Goal: Task Accomplishment & Management: Complete application form

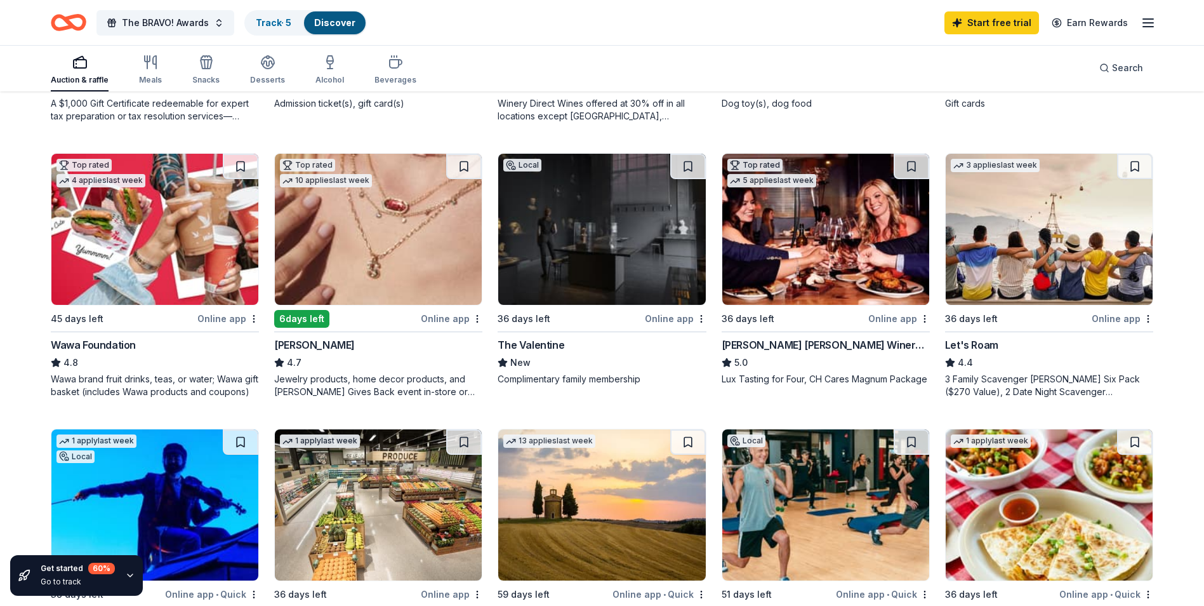
scroll to position [635, 0]
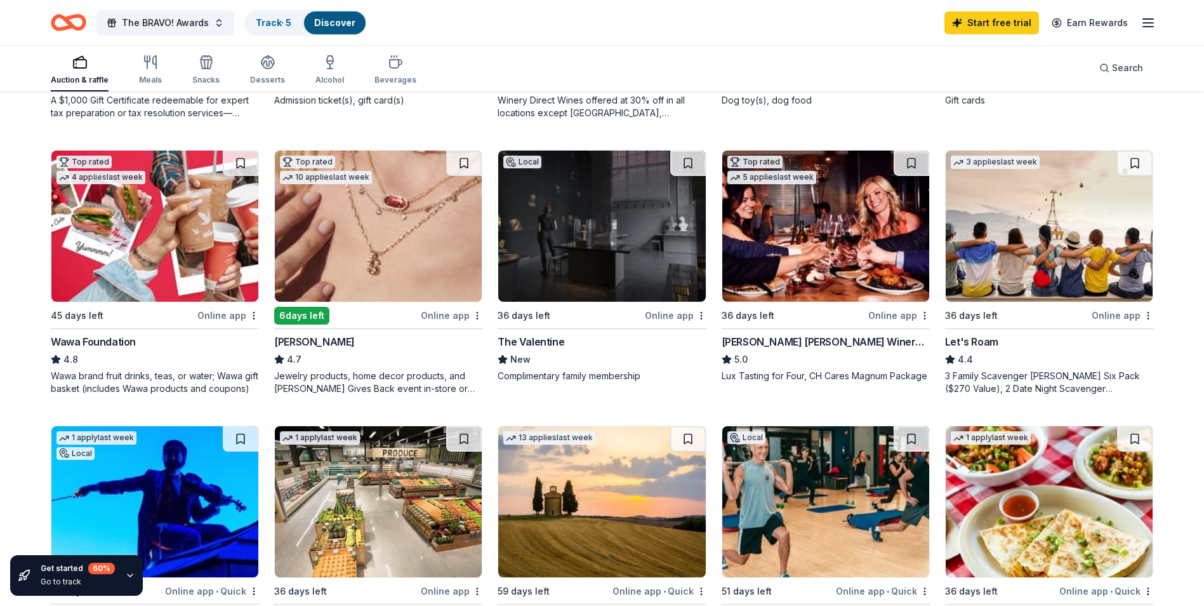
click at [524, 337] on div "The Valentine" at bounding box center [531, 341] width 67 height 15
click at [131, 340] on div "Wawa Foundation" at bounding box center [93, 341] width 85 height 15
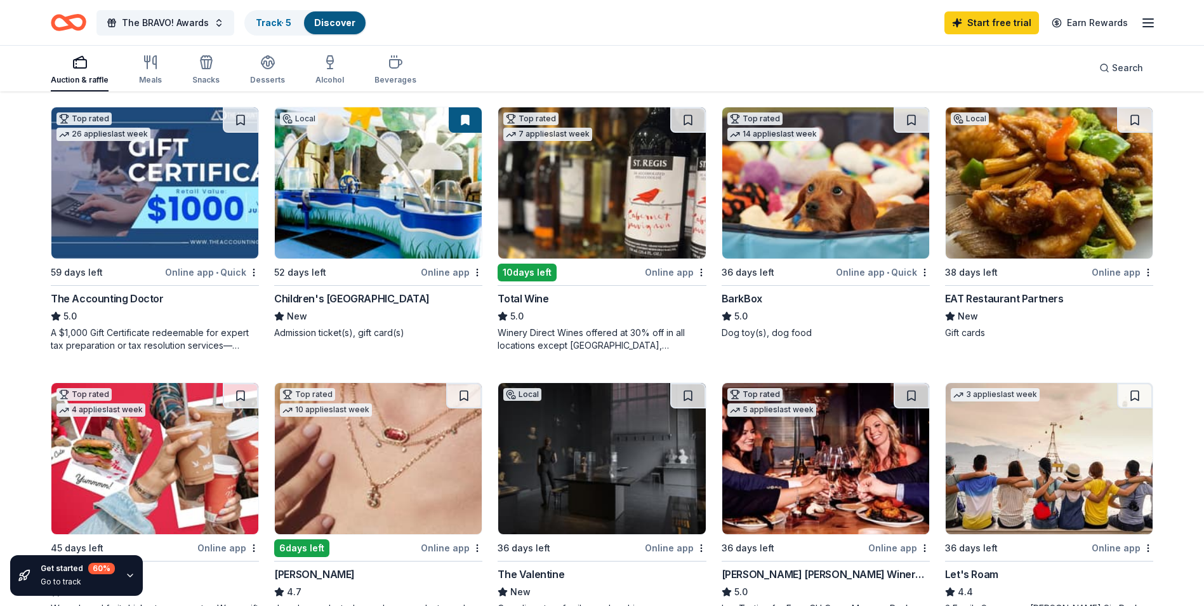
scroll to position [317, 0]
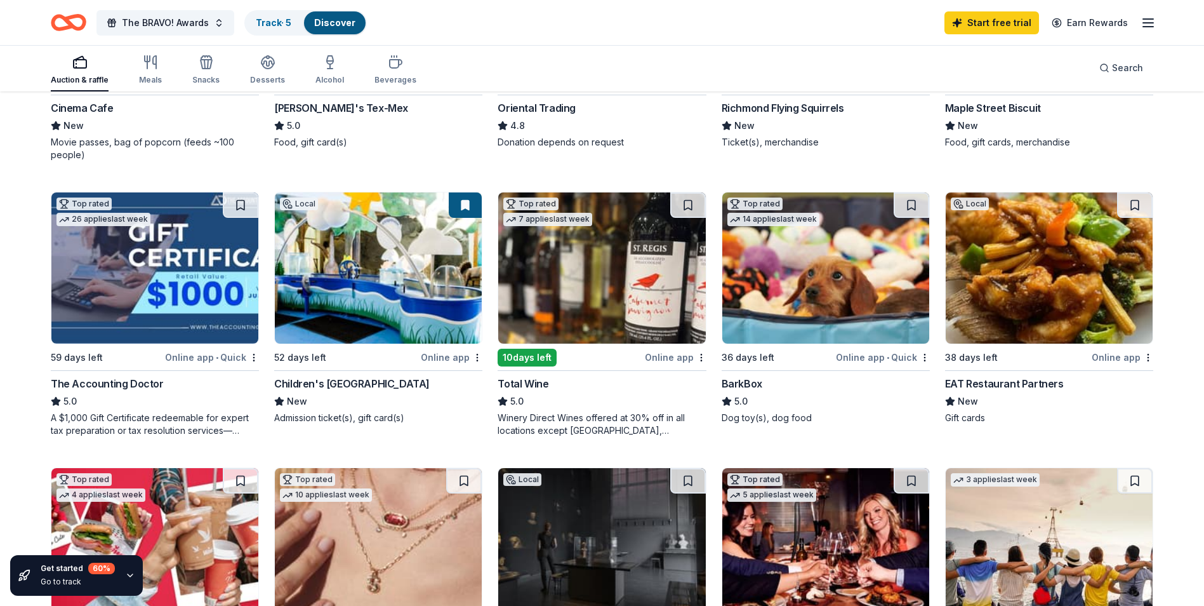
click at [760, 383] on div "BarkBox" at bounding box center [742, 383] width 41 height 15
click at [319, 378] on div "Children's Museum of Richmond" at bounding box center [352, 383] width 156 height 15
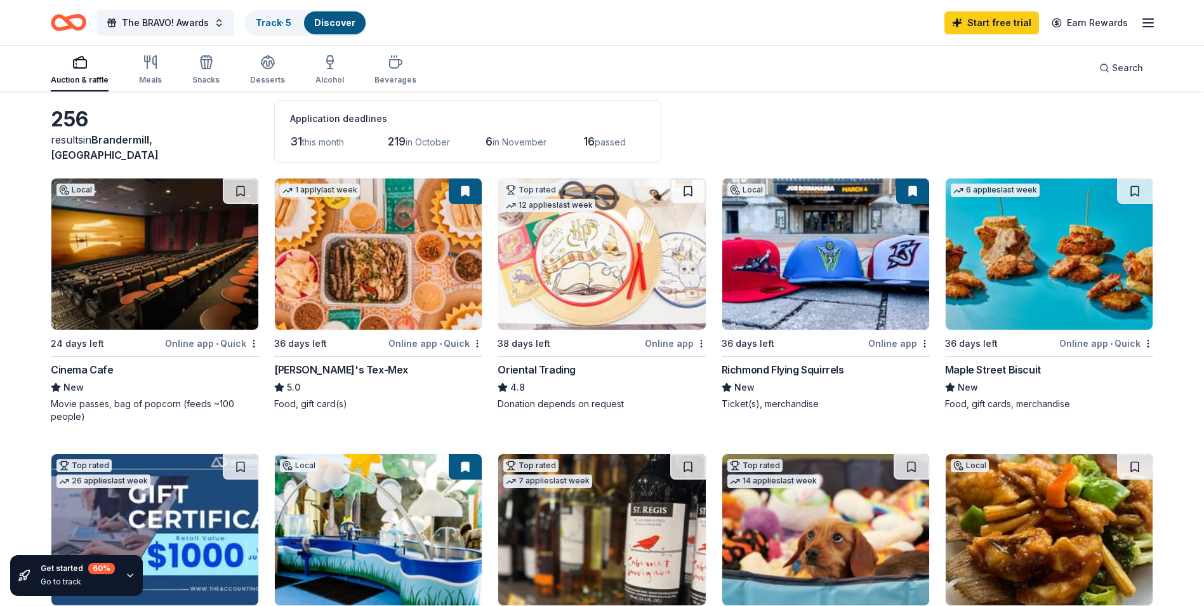
scroll to position [0, 0]
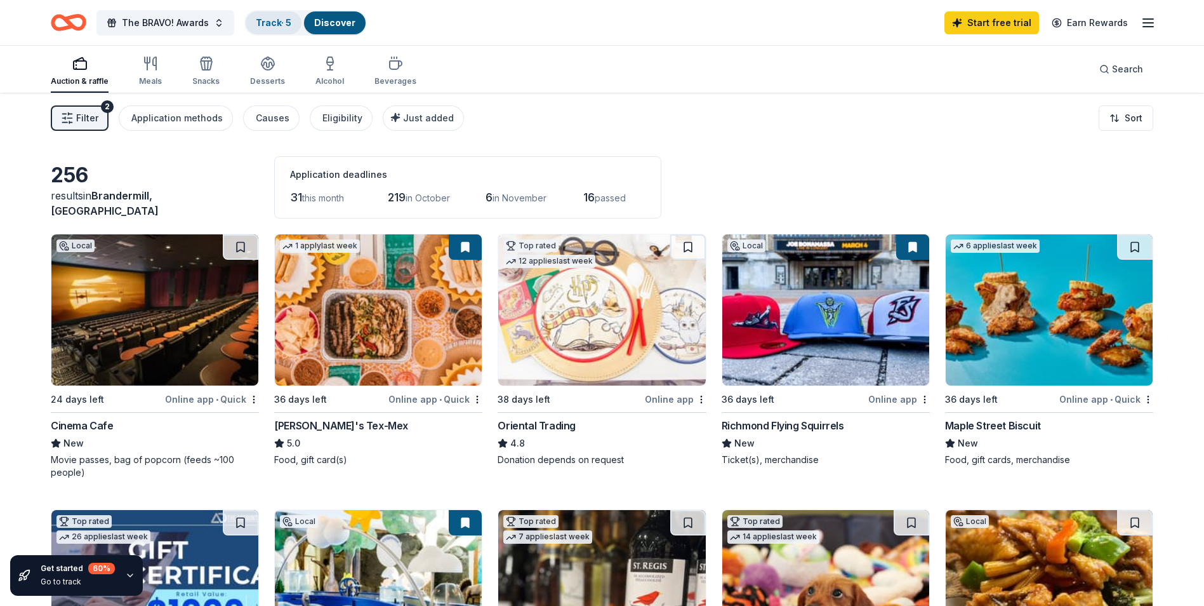
click at [263, 21] on link "Track · 5" at bounding box center [274, 22] width 36 height 11
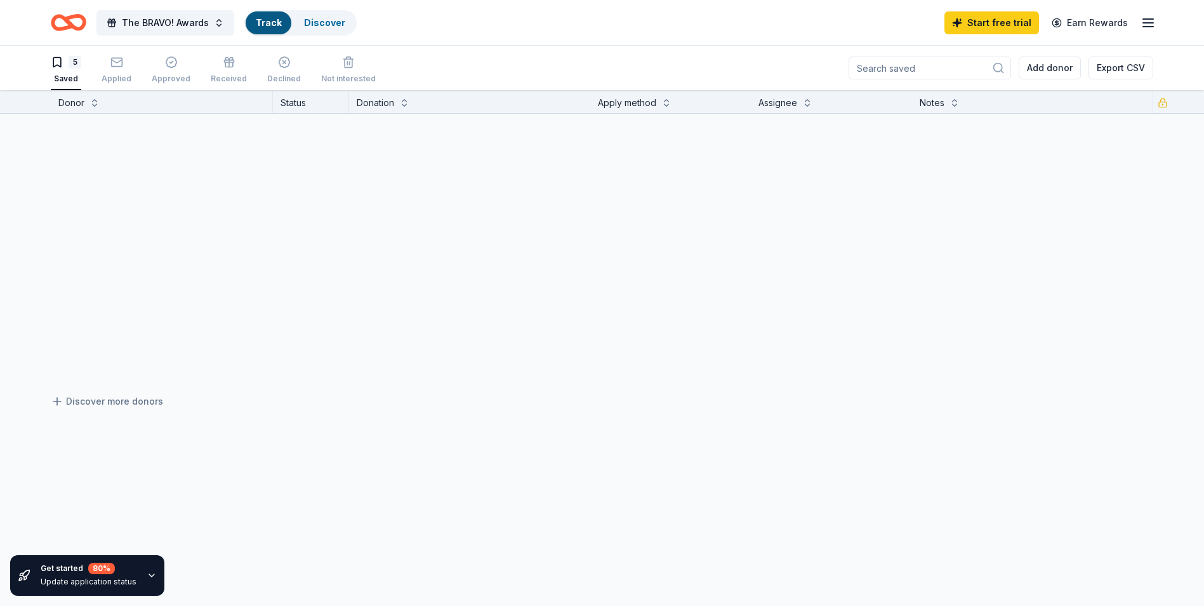
click at [265, 27] on link "Track" at bounding box center [268, 22] width 25 height 11
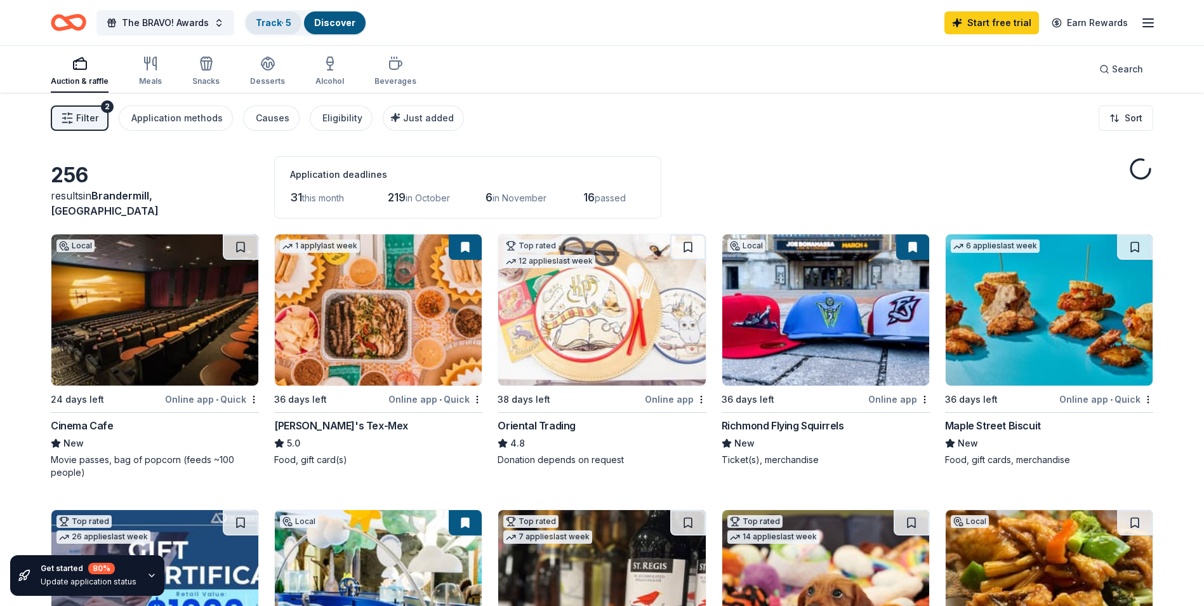
click at [285, 15] on div "Track · 5" at bounding box center [274, 22] width 56 height 23
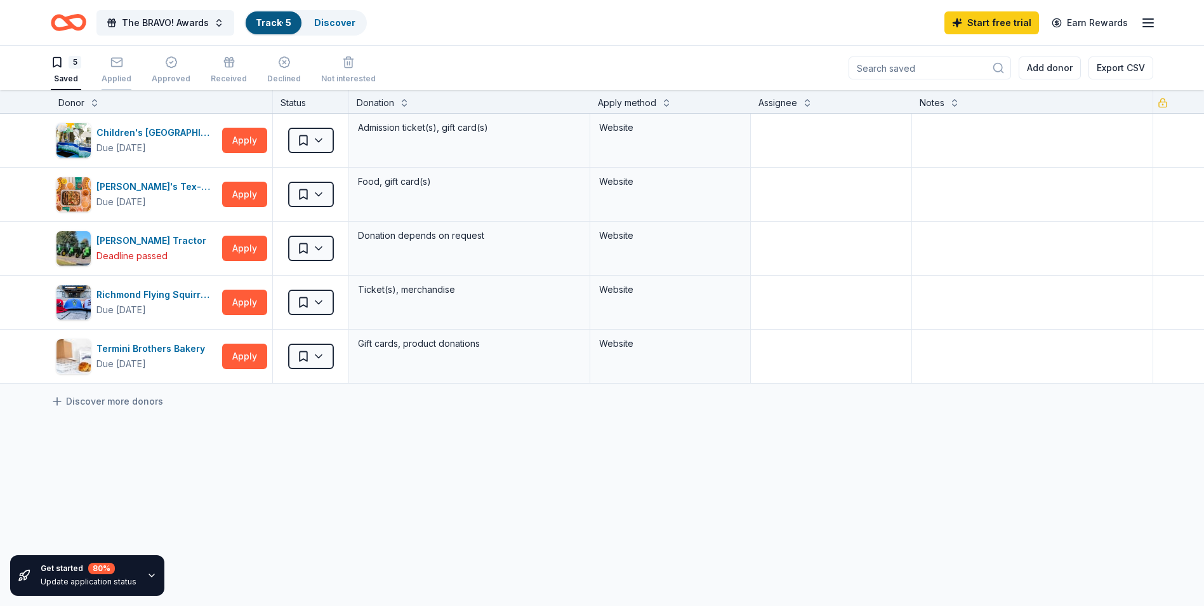
click at [117, 67] on icon "button" at bounding box center [116, 62] width 13 height 13
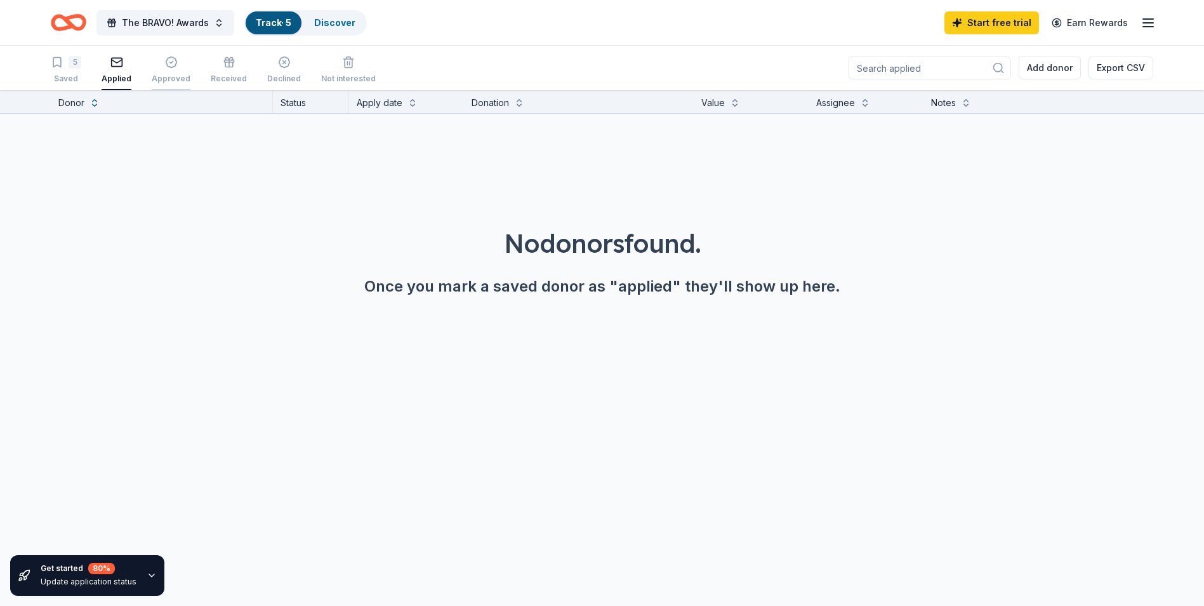
click at [161, 78] on div "Approved" at bounding box center [171, 79] width 39 height 10
click at [224, 70] on div "Received" at bounding box center [229, 70] width 36 height 28
click at [270, 71] on div "Declined" at bounding box center [284, 70] width 34 height 28
click at [61, 72] on div "5 Saved" at bounding box center [66, 70] width 30 height 28
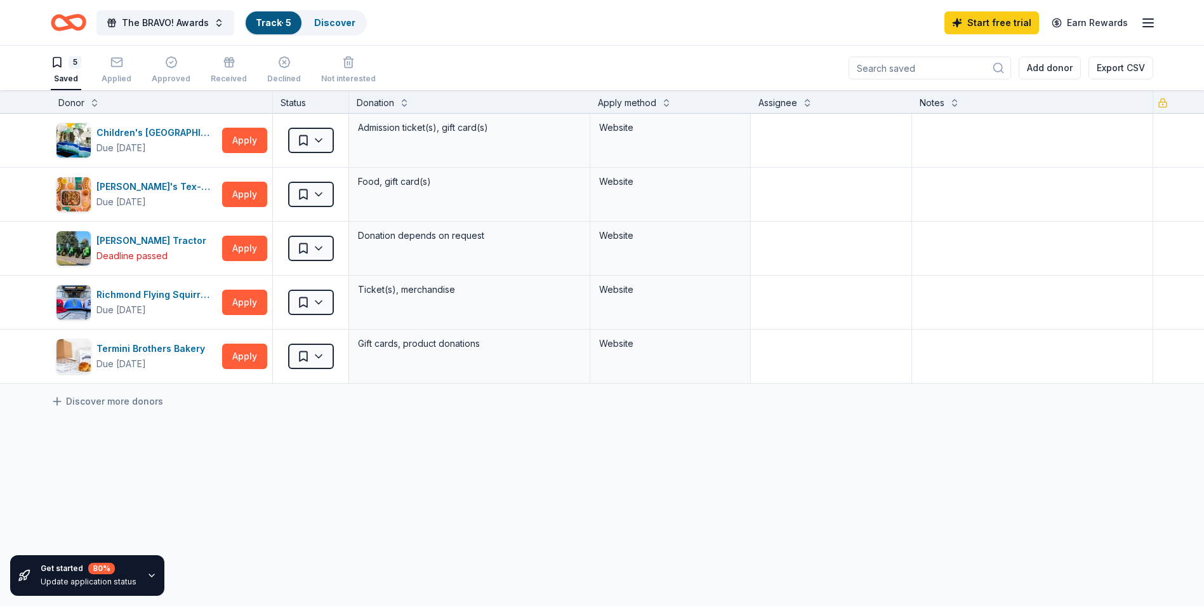
click at [78, 25] on icon "Home" at bounding box center [69, 23] width 36 height 30
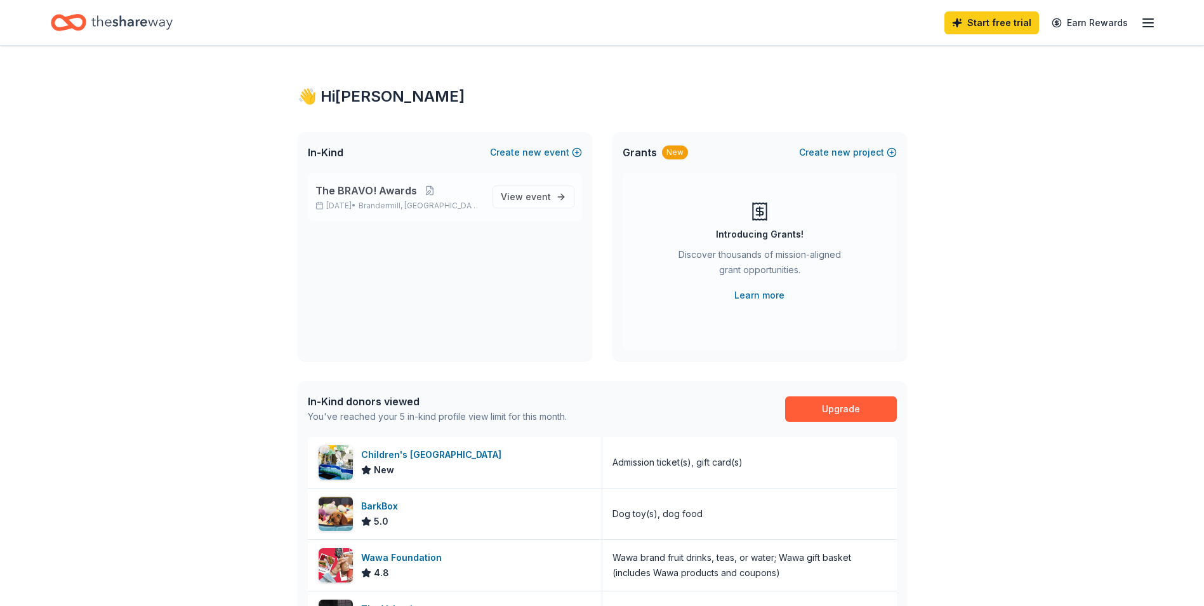
click at [359, 191] on span "The BRAVO! Awards" at bounding box center [366, 190] width 102 height 15
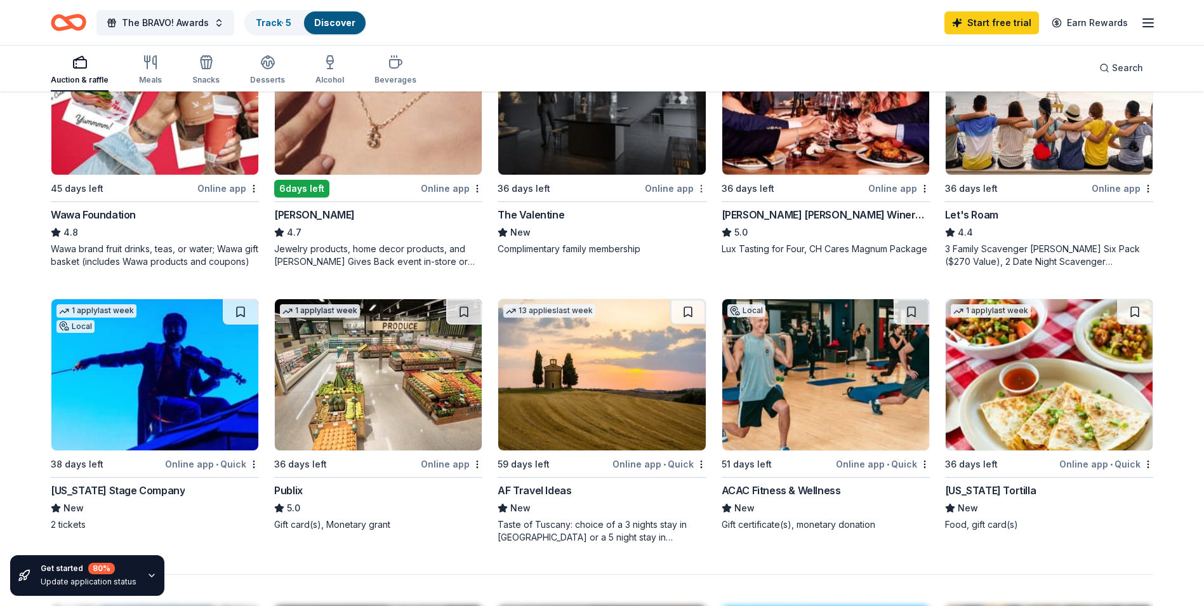
scroll to position [825, 0]
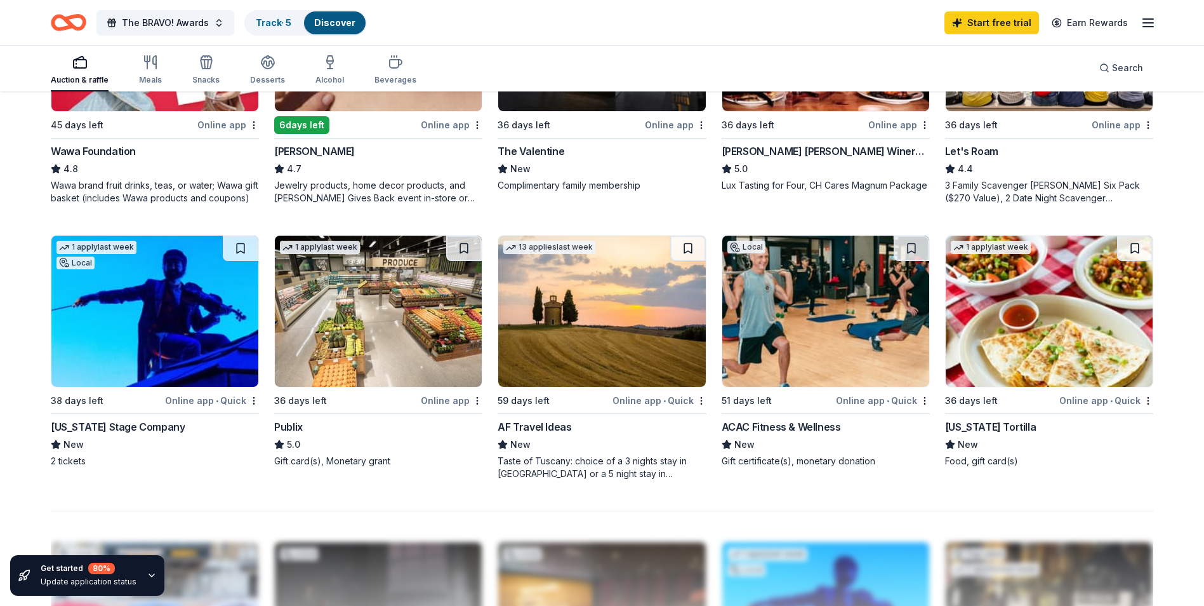
click at [84, 425] on div "[US_STATE] Stage Company" at bounding box center [118, 426] width 134 height 15
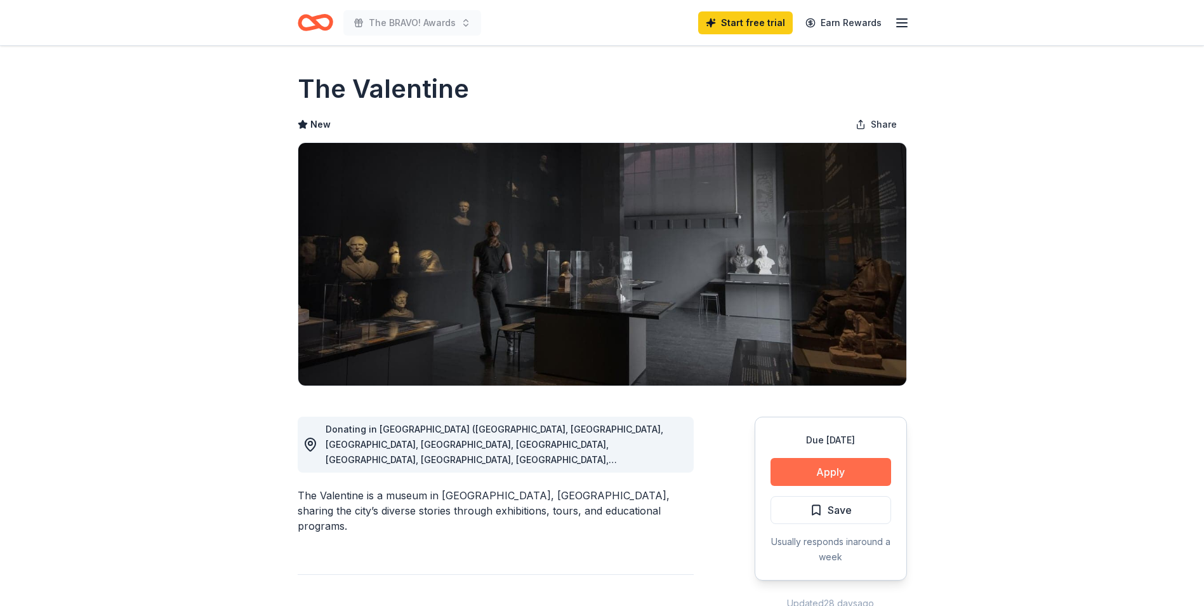
click at [828, 464] on button "Apply" at bounding box center [831, 472] width 121 height 28
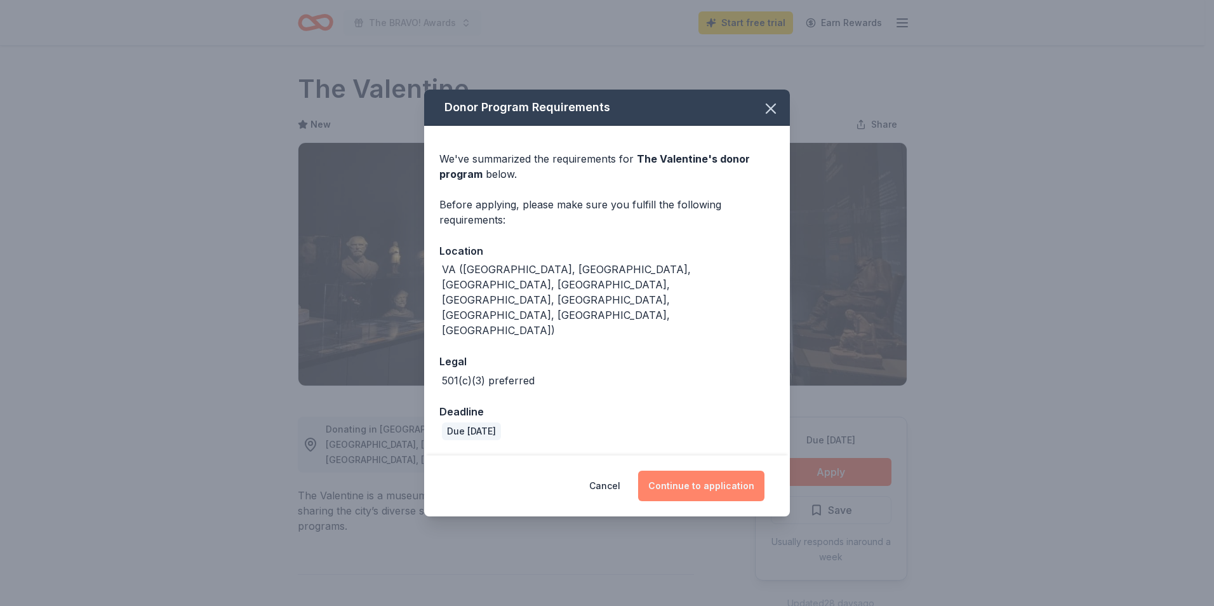
click at [679, 470] on button "Continue to application" at bounding box center [701, 485] width 126 height 30
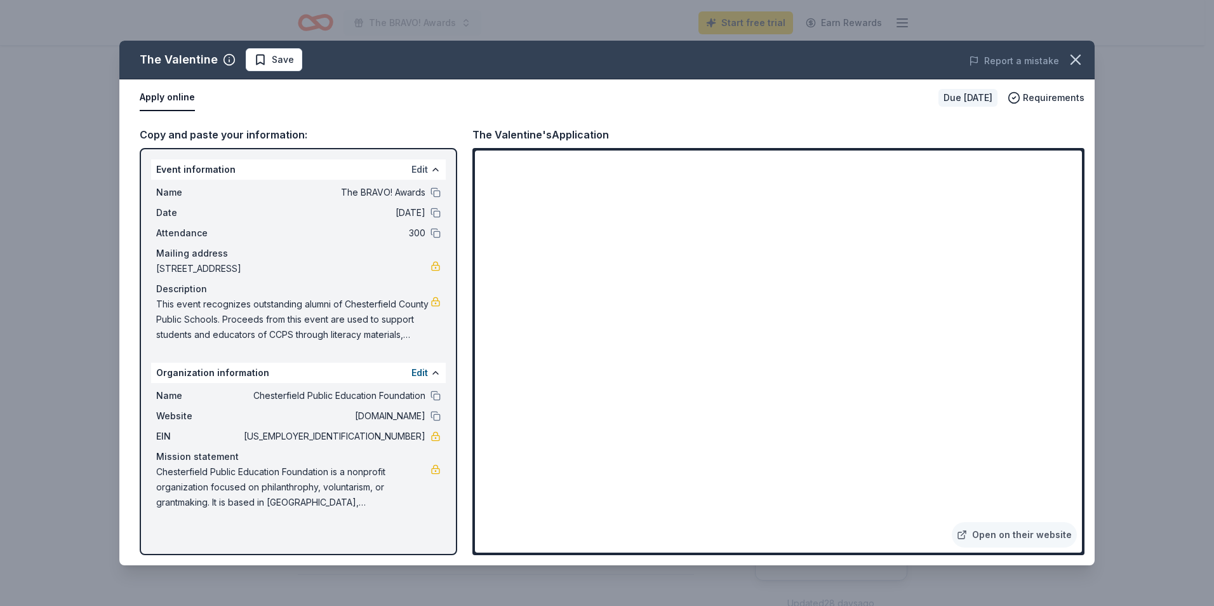
click at [421, 169] on button "Edit" at bounding box center [419, 169] width 17 height 15
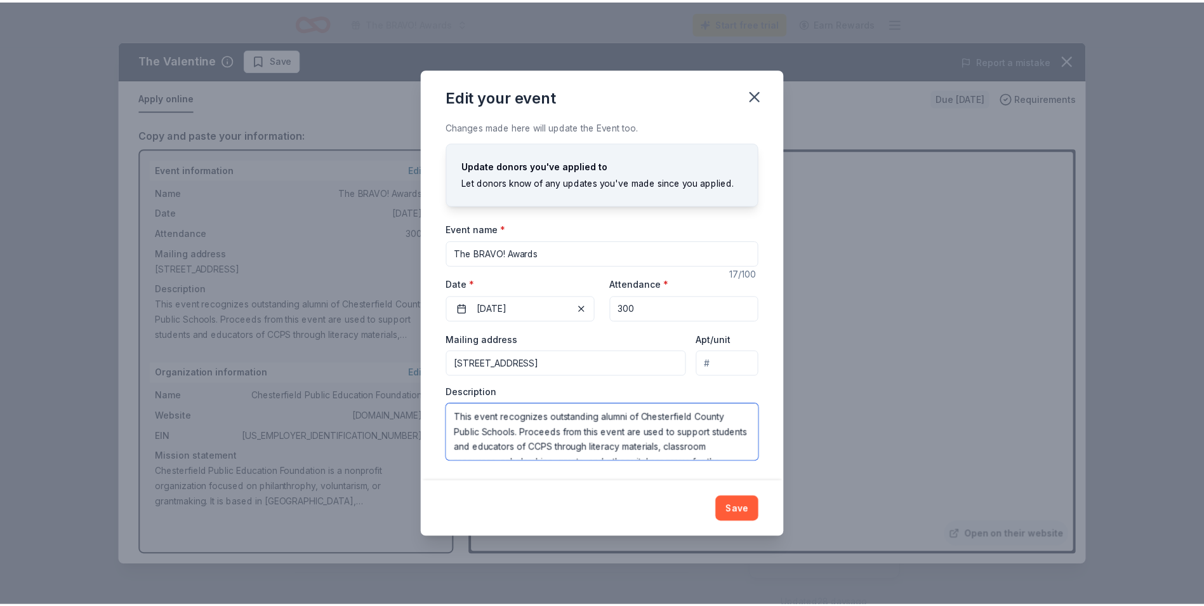
scroll to position [30, 0]
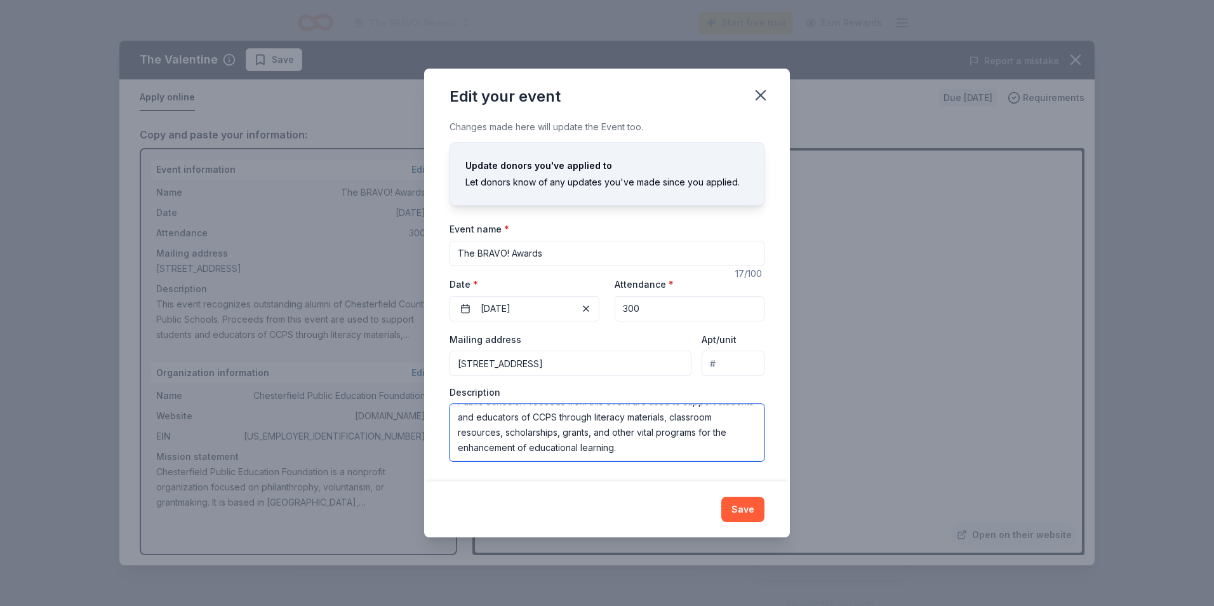
drag, startPoint x: 458, startPoint y: 416, endPoint x: 755, endPoint y: 461, distance: 300.5
click at [754, 461] on div "Changes made here will update the Event too. Update donors you've applied to Le…" at bounding box center [607, 299] width 366 height 361
click at [737, 511] on button "Save" at bounding box center [742, 508] width 43 height 25
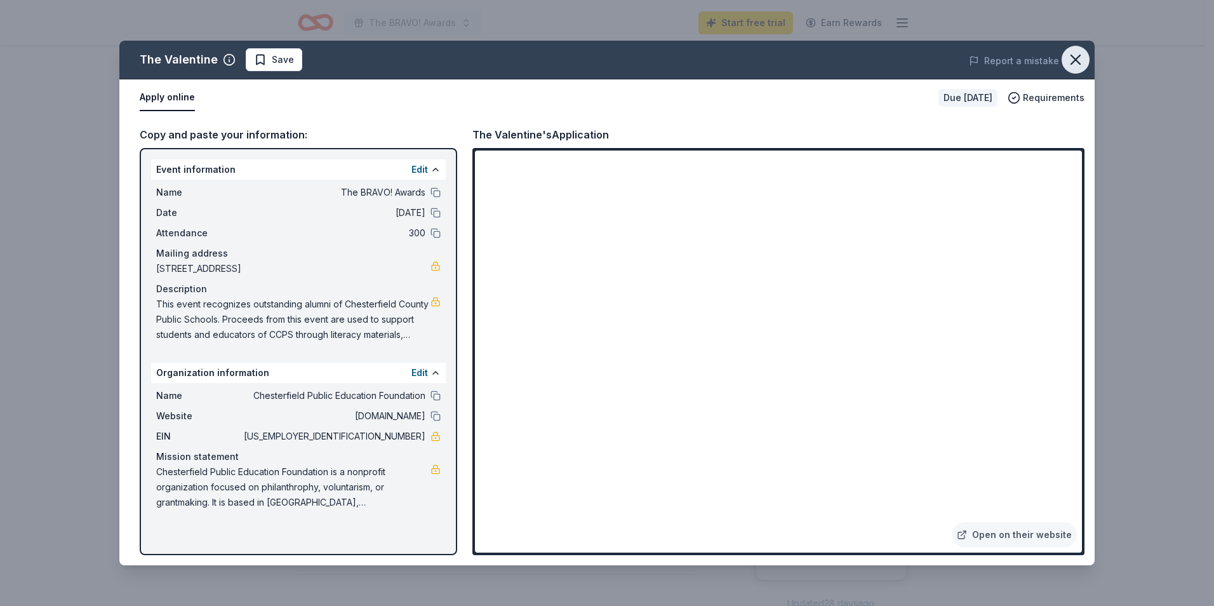
click at [1079, 57] on icon "button" at bounding box center [1075, 59] width 9 height 9
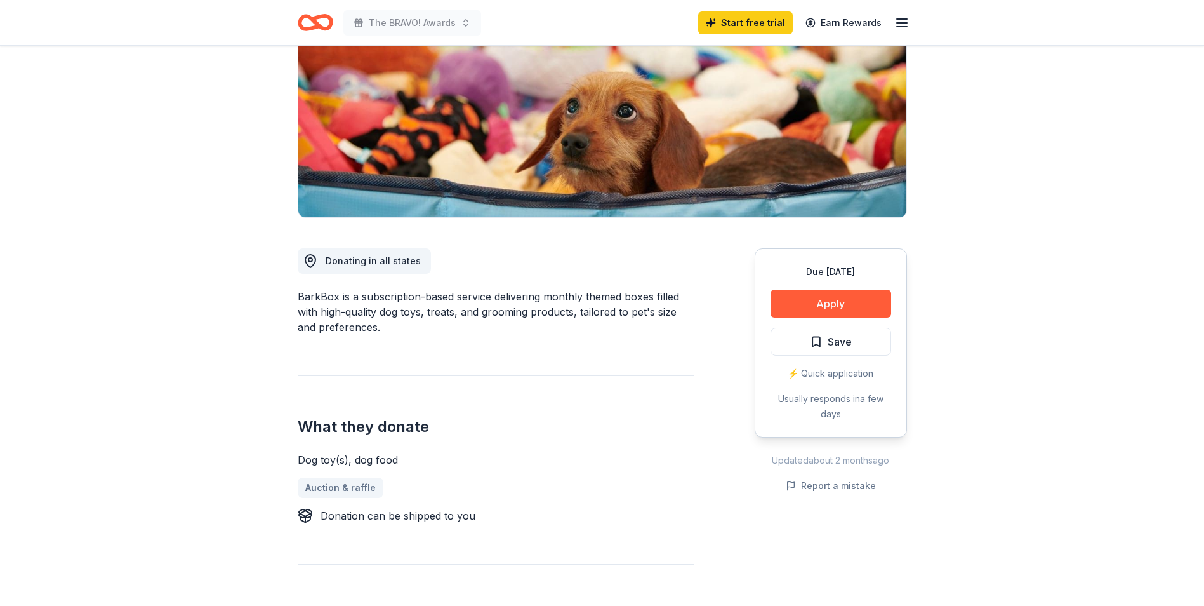
scroll to position [190, 0]
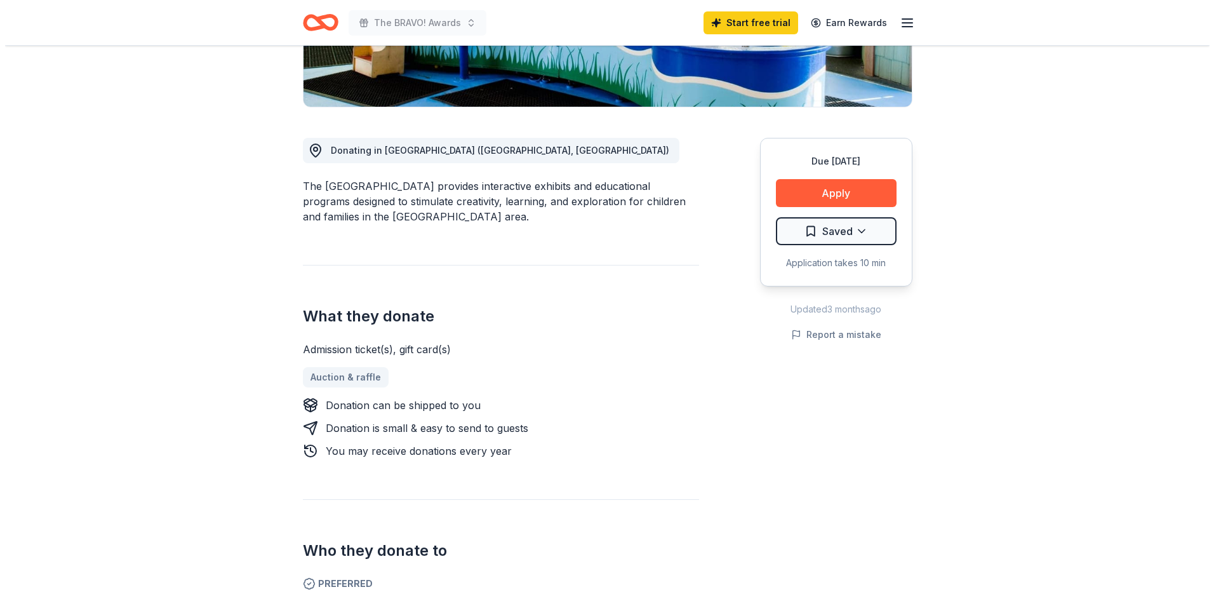
scroll to position [190, 0]
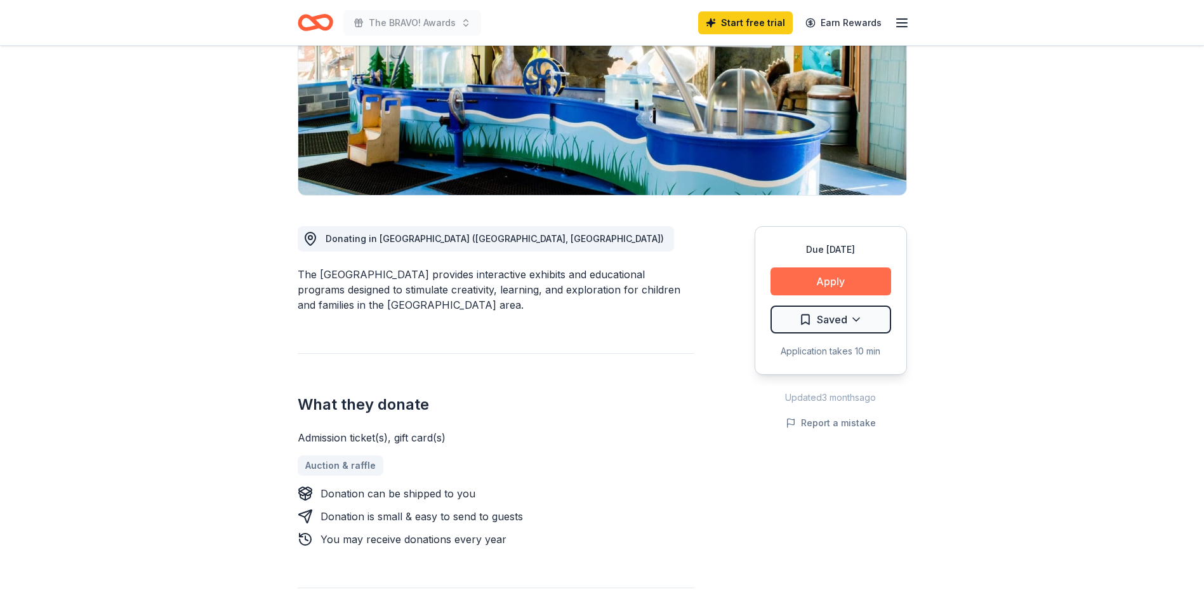
click at [858, 278] on button "Apply" at bounding box center [831, 281] width 121 height 28
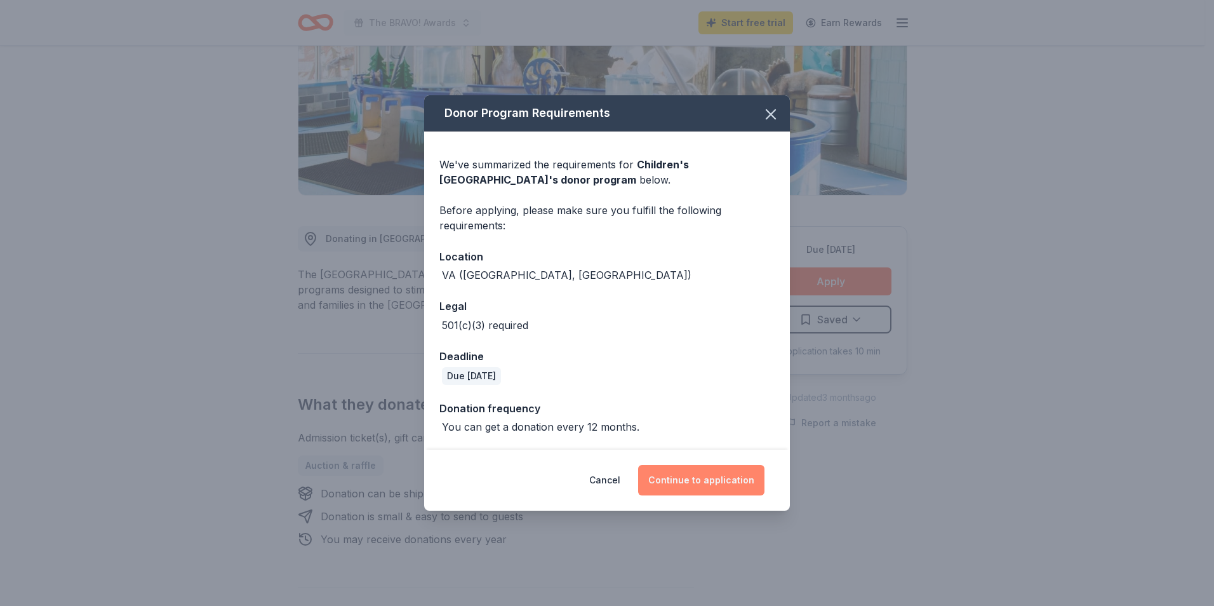
click at [689, 480] on button "Continue to application" at bounding box center [701, 480] width 126 height 30
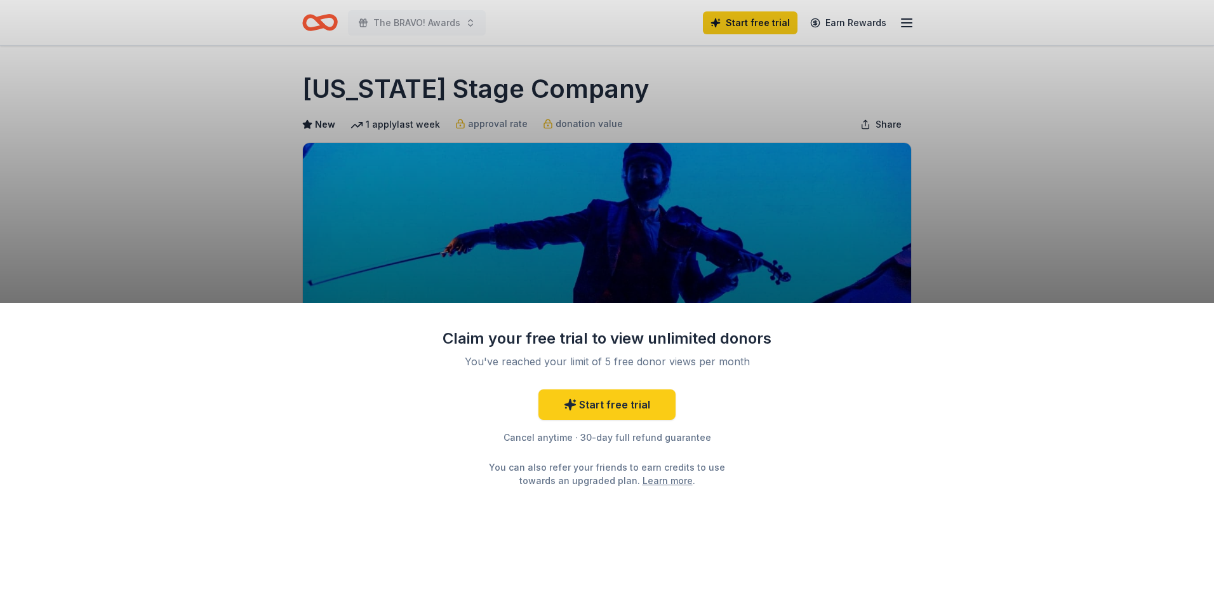
click at [1054, 235] on div "Claim your free trial to view unlimited donors You've reached your limit of 5 f…" at bounding box center [607, 303] width 1214 height 606
click at [1088, 187] on div "Claim your free trial to view unlimited donors You've reached your limit of 5 f…" at bounding box center [607, 303] width 1214 height 606
